Goal: Transaction & Acquisition: Purchase product/service

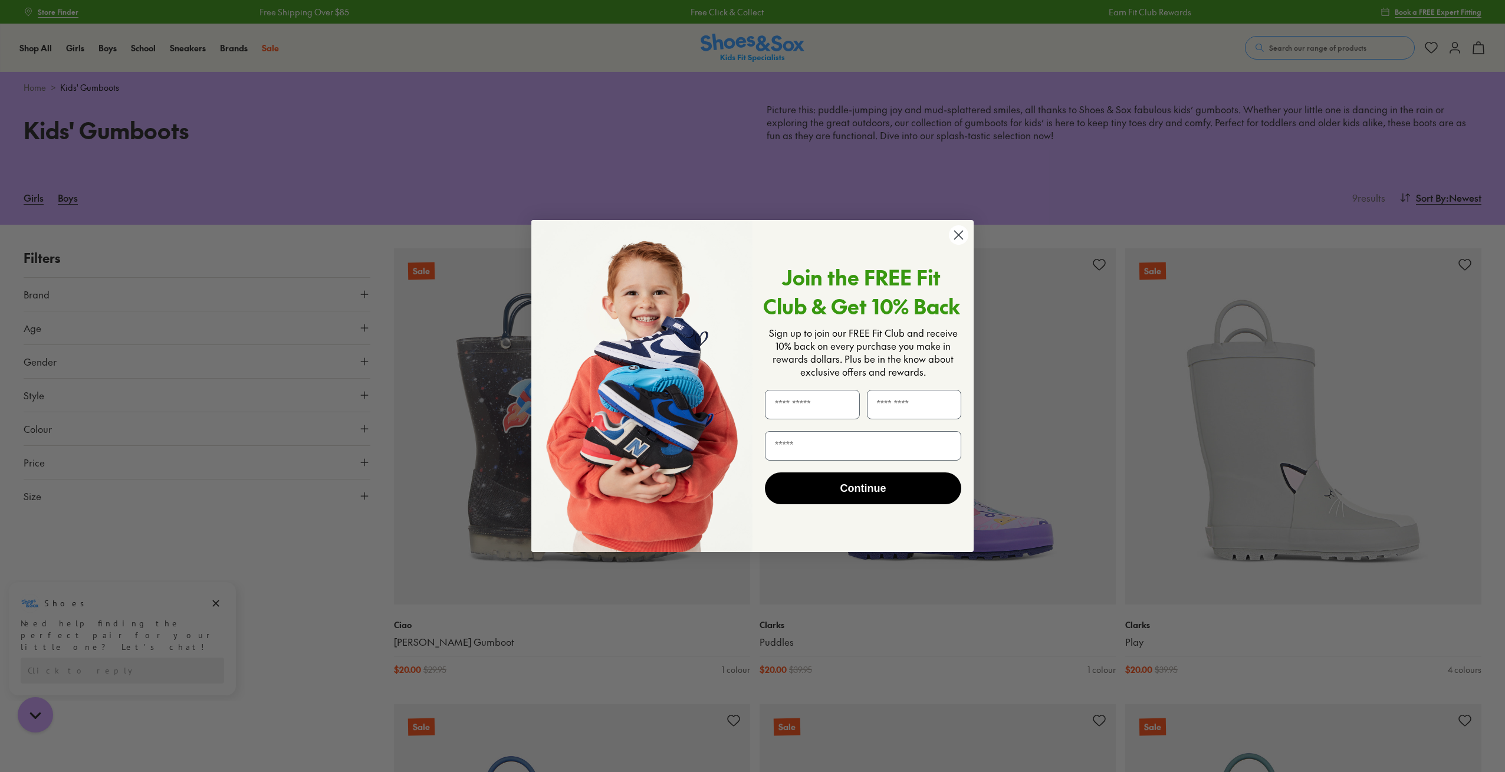
click at [967, 230] on circle "Close dialog" at bounding box center [958, 234] width 19 height 19
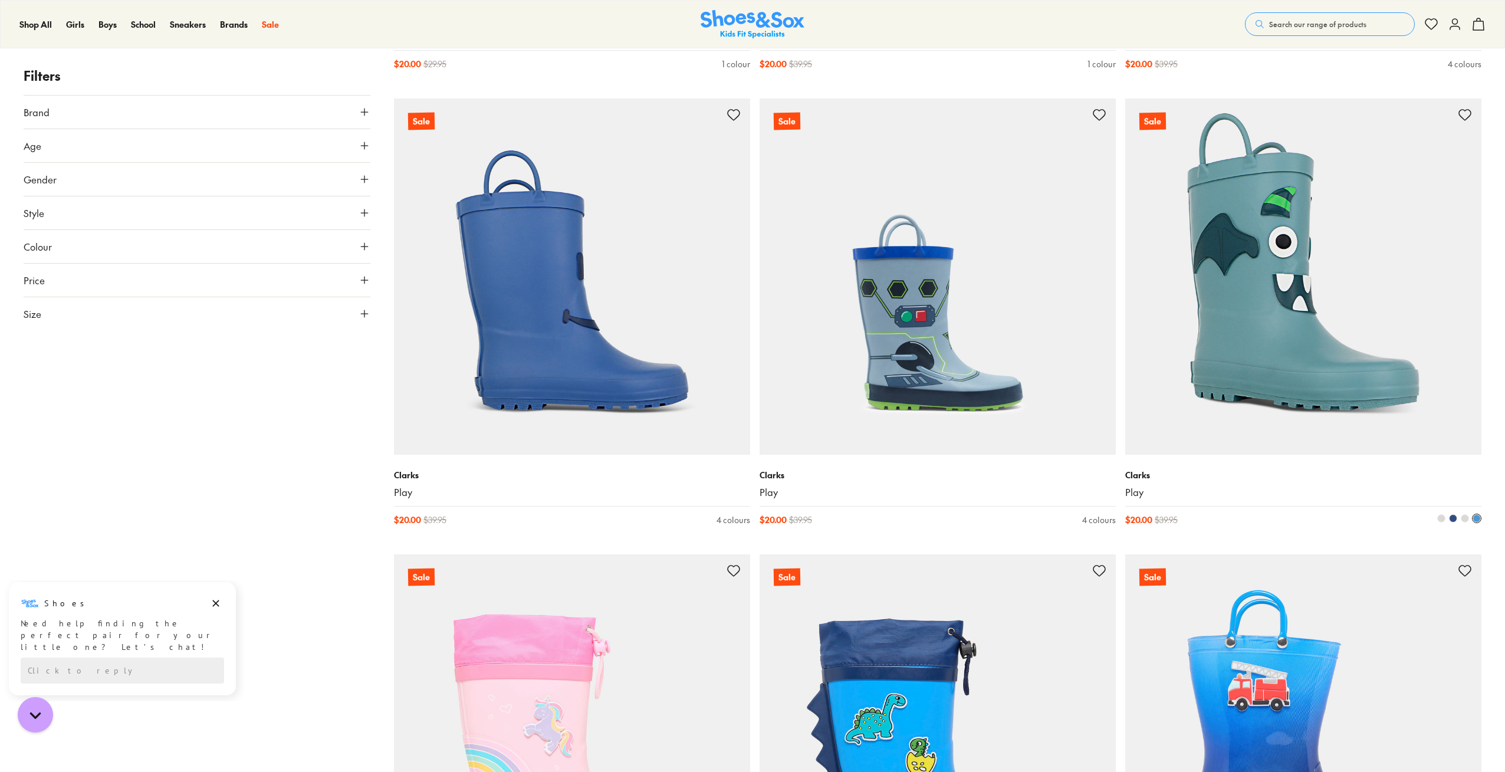
scroll to position [283, 0]
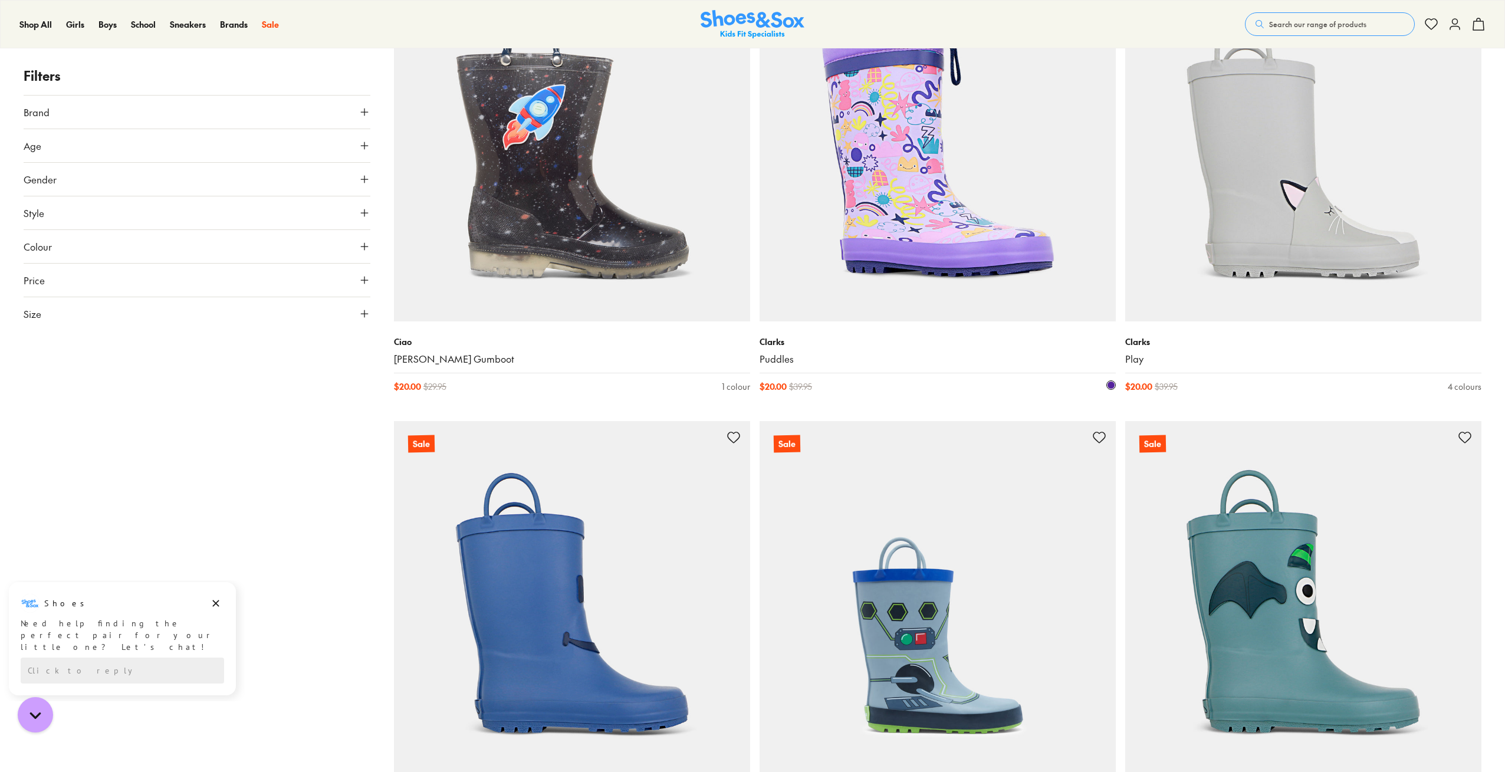
click at [1110, 238] on img at bounding box center [938, 143] width 356 height 356
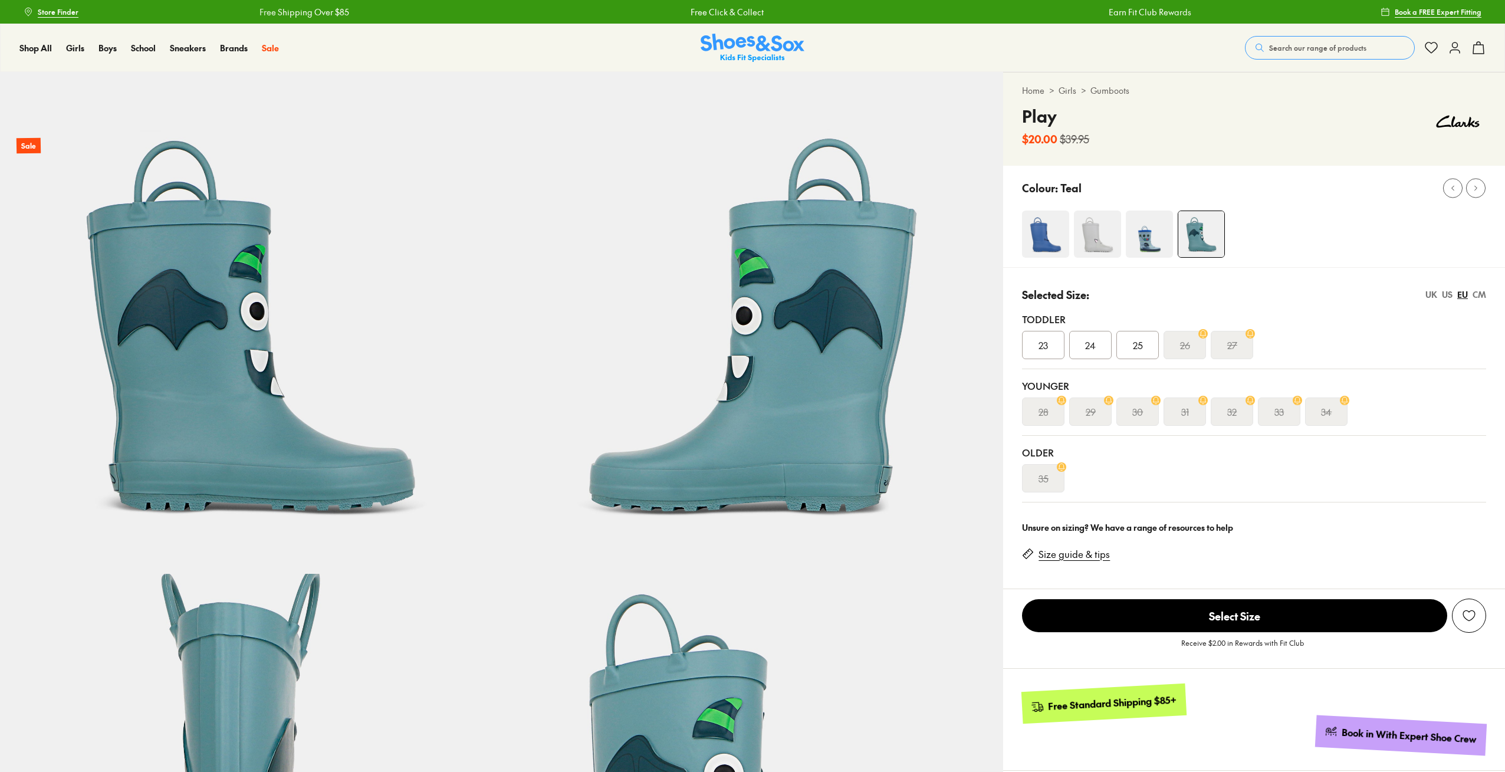
select select "*"
click at [1480, 298] on div "CM" at bounding box center [1480, 294] width 14 height 12
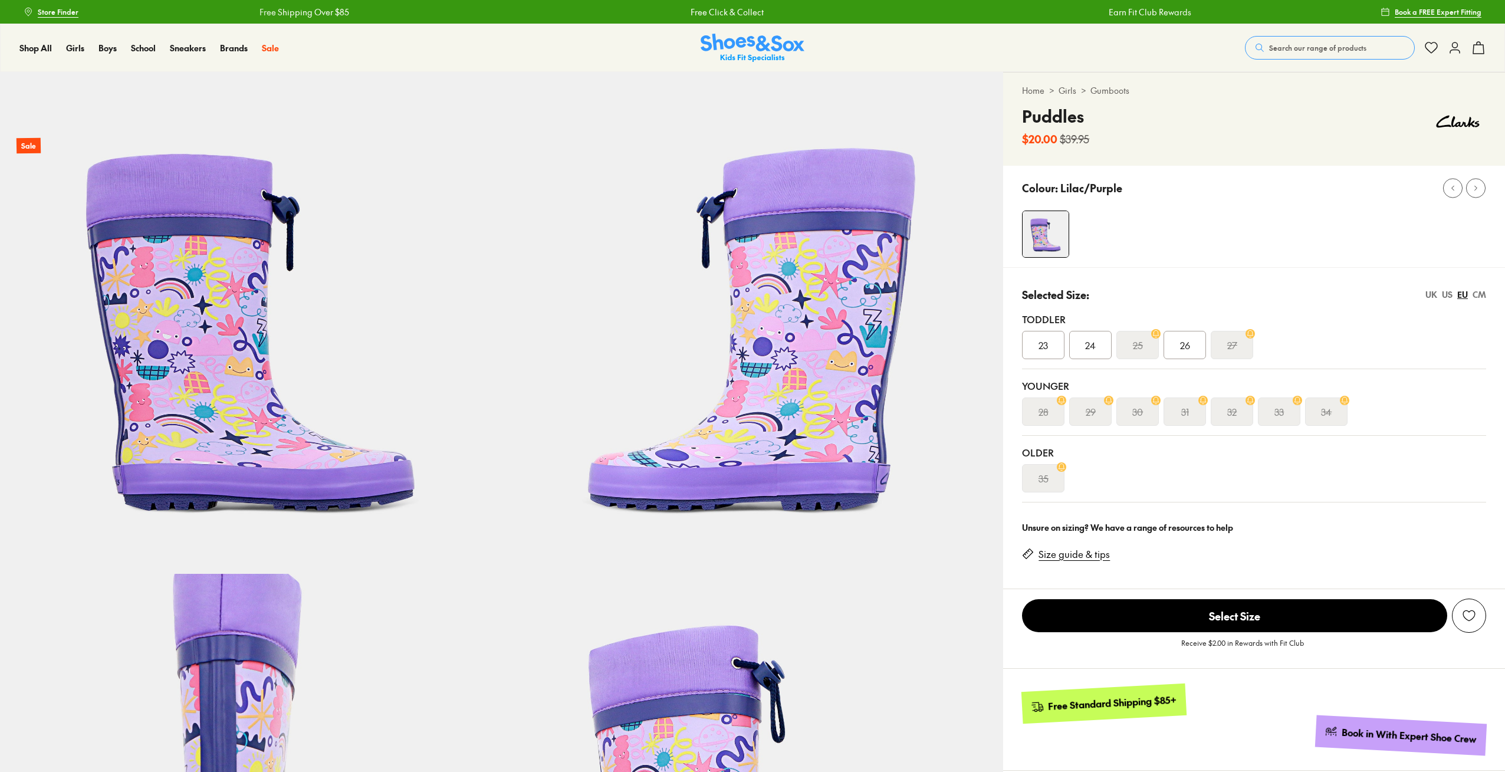
select select "*"
